Goal: Information Seeking & Learning: Check status

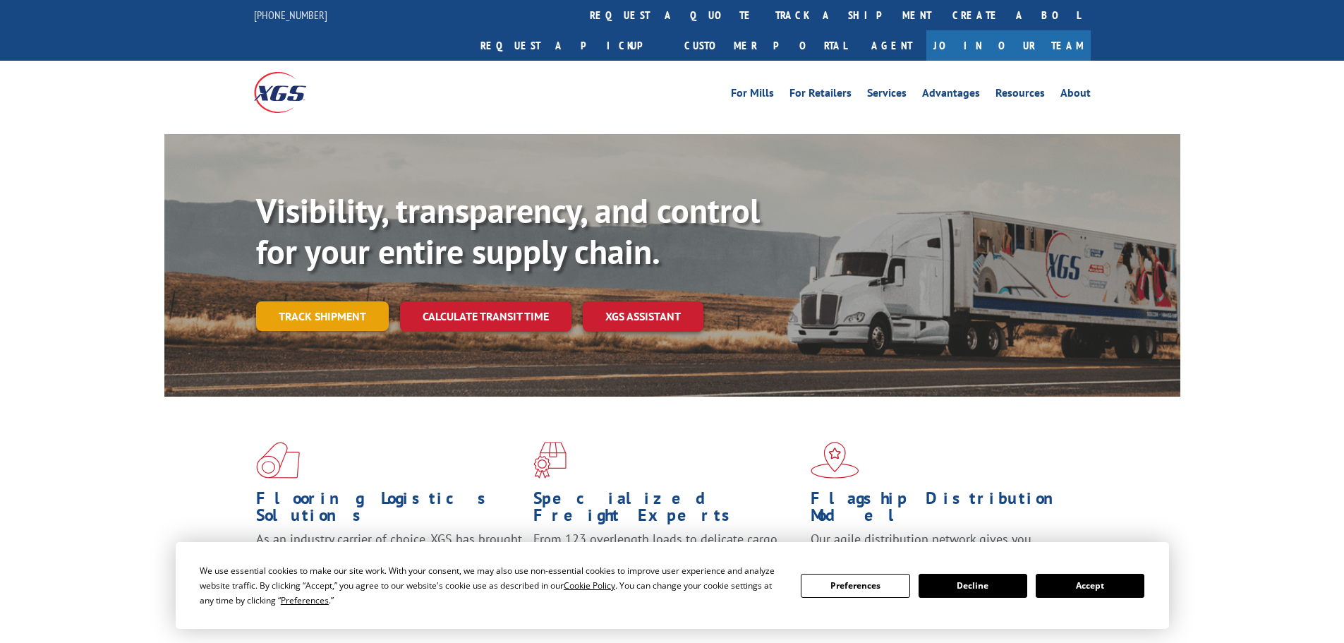
click at [354, 301] on link "Track shipment" at bounding box center [322, 316] width 133 height 30
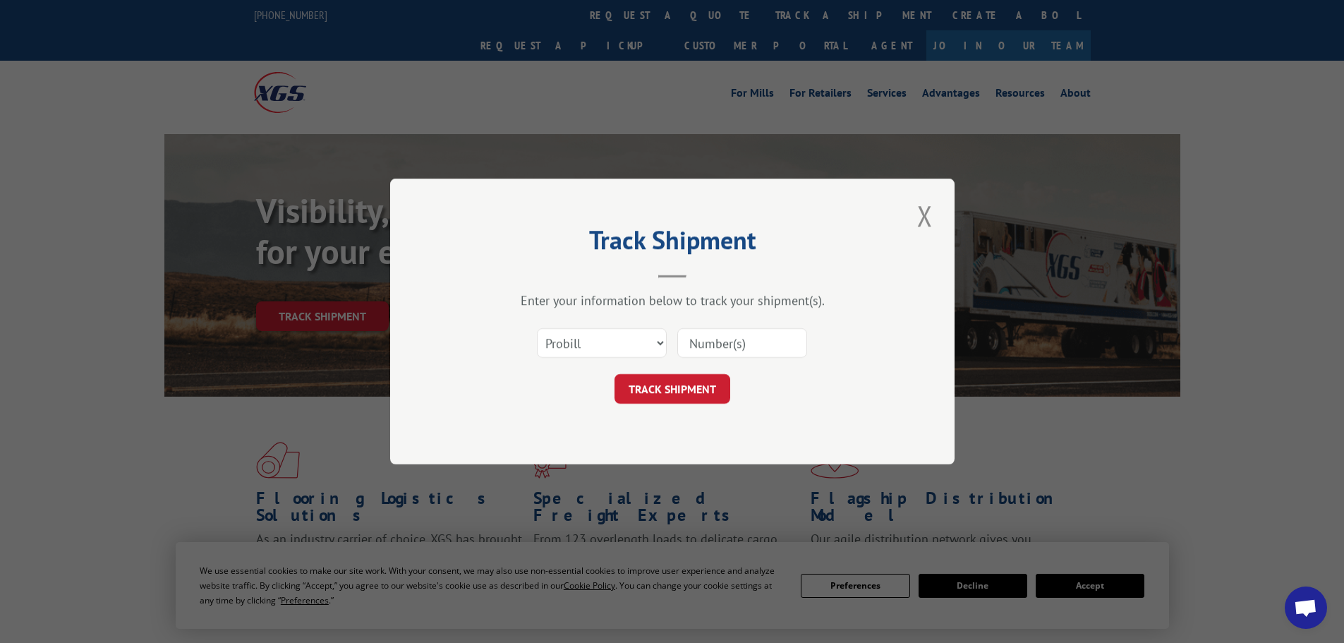
paste input "17512606"
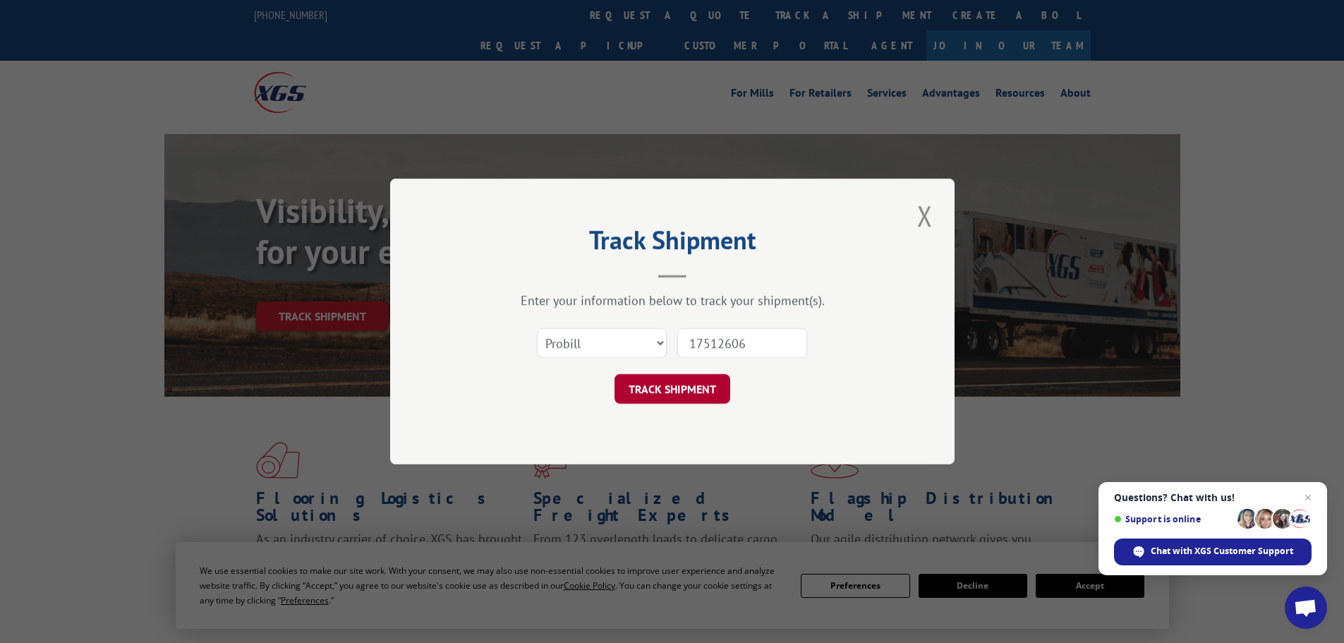
type input "17512606"
click at [701, 391] on button "TRACK SHIPMENT" at bounding box center [673, 389] width 116 height 30
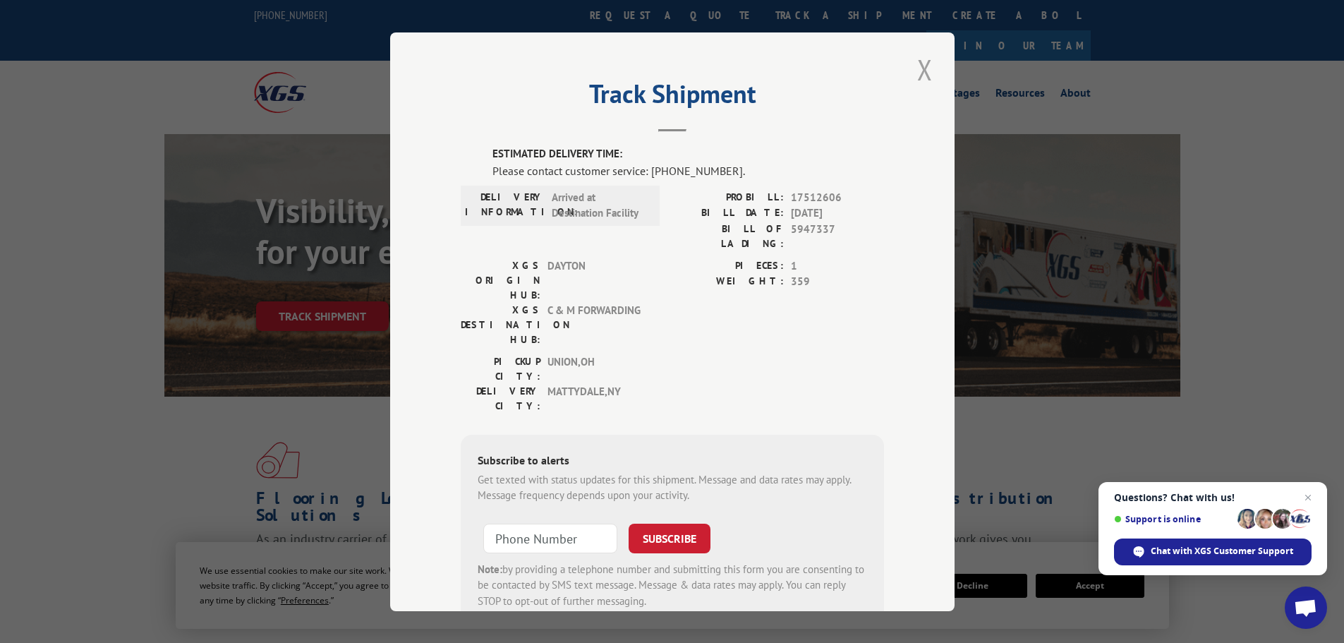
click at [919, 68] on button "Close modal" at bounding box center [925, 69] width 24 height 39
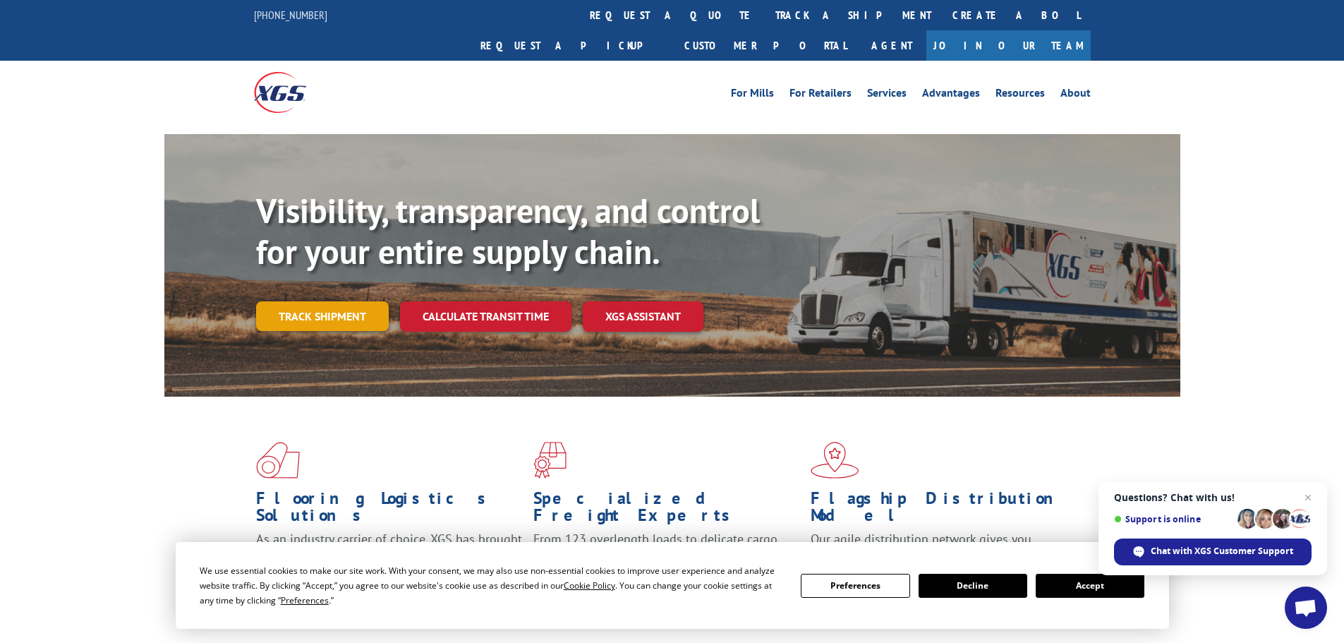
click at [352, 301] on link "Track shipment" at bounding box center [322, 316] width 133 height 30
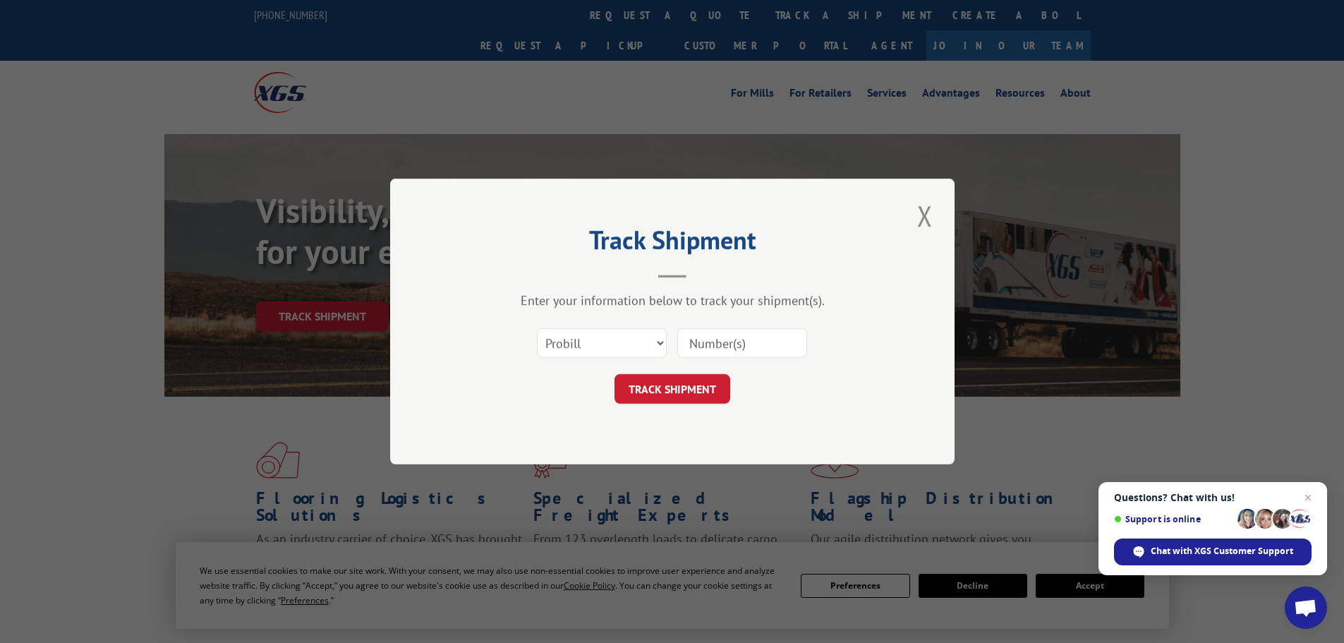
paste input "17512606"
type input "17512606"
click at [671, 397] on button "TRACK SHIPMENT" at bounding box center [673, 389] width 116 height 30
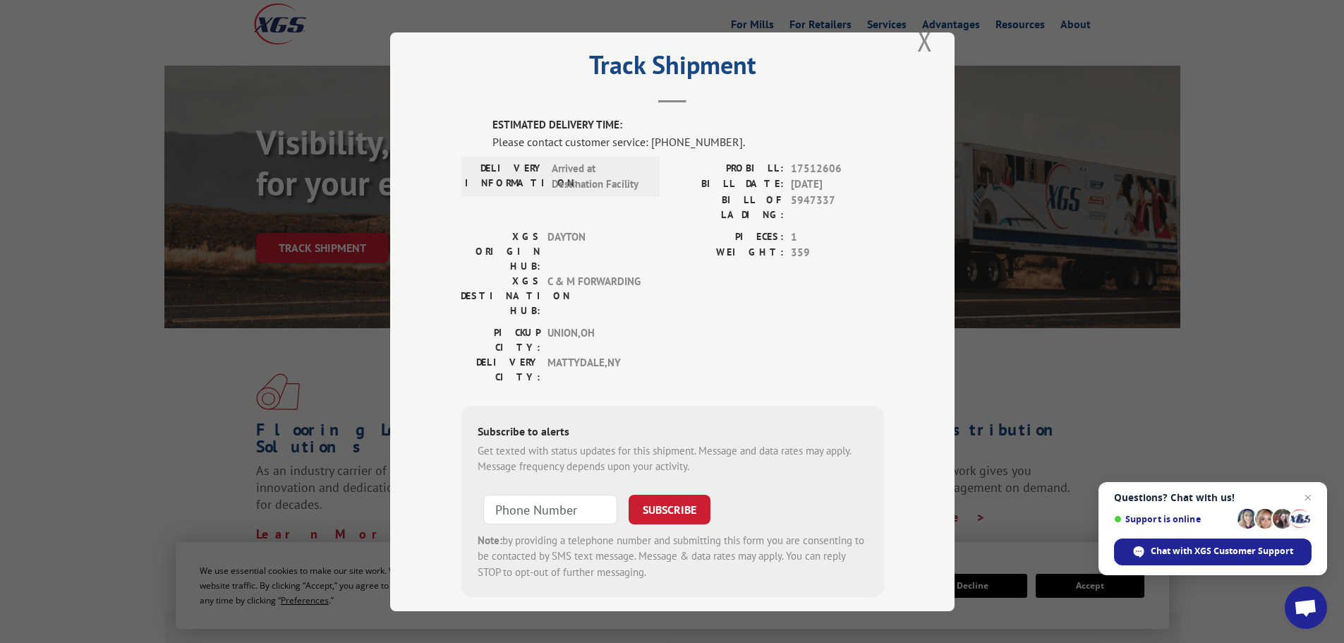
scroll to position [71, 0]
click at [847, 181] on span "[DATE]" at bounding box center [837, 184] width 93 height 16
click at [827, 202] on span "5947337" at bounding box center [837, 207] width 93 height 30
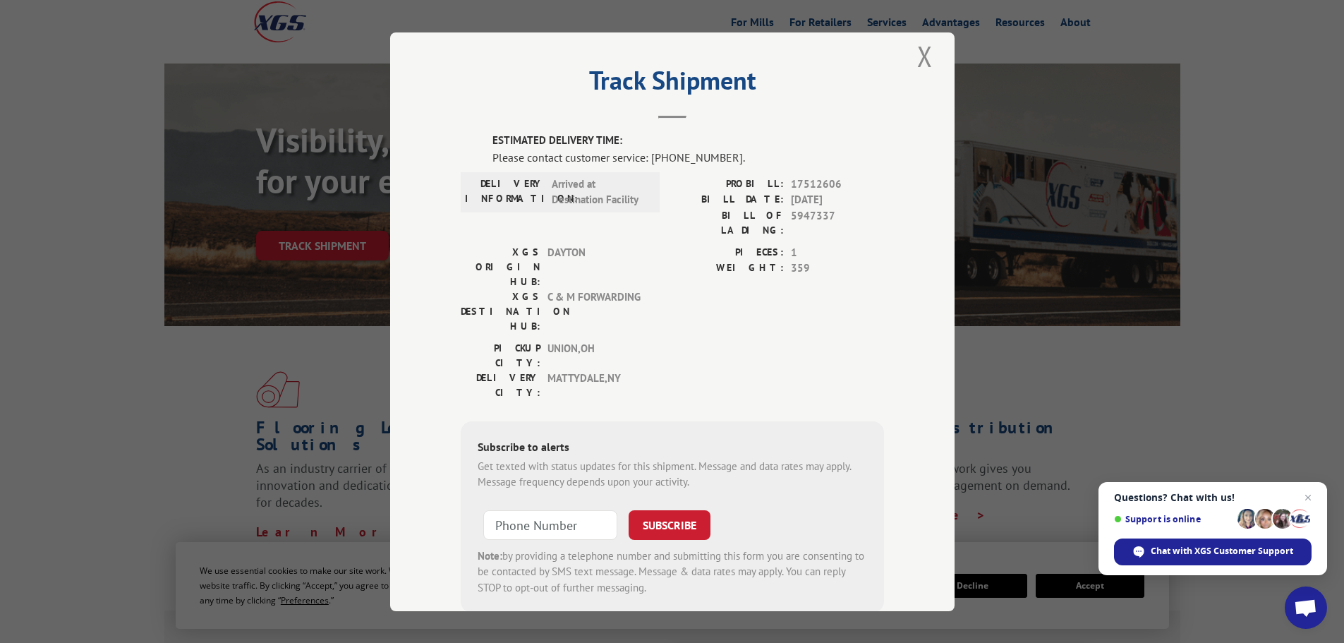
scroll to position [0, 0]
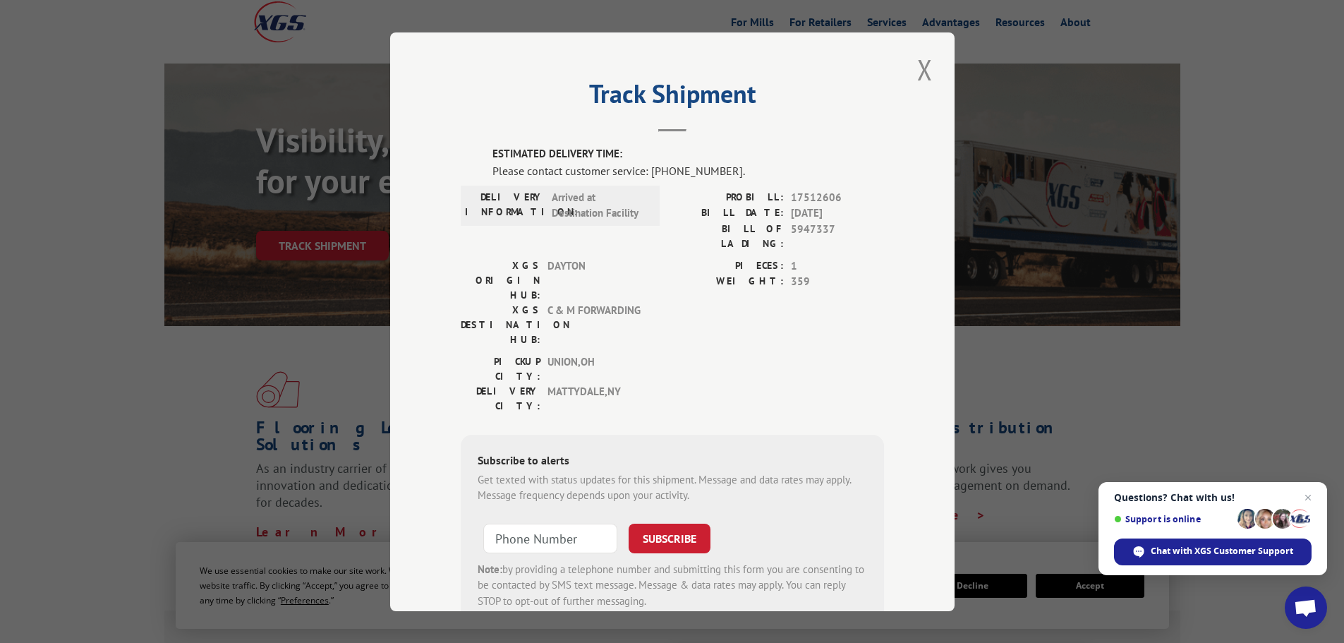
click at [931, 66] on button "Close modal" at bounding box center [925, 69] width 24 height 39
